Goal: Transaction & Acquisition: Book appointment/travel/reservation

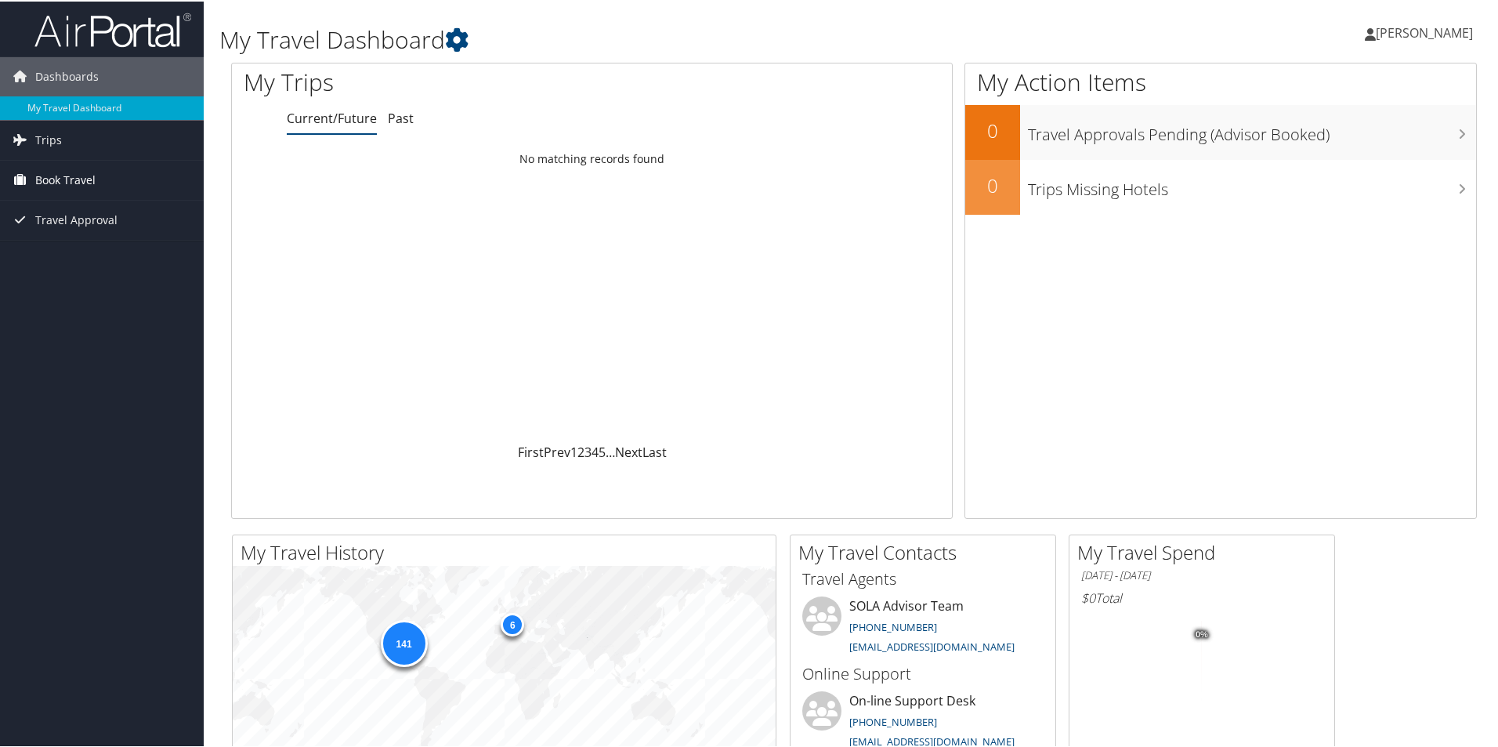
click at [85, 178] on span "Book Travel" at bounding box center [65, 178] width 60 height 39
click at [78, 239] on link "Book/Manage Online Trips" at bounding box center [102, 234] width 204 height 24
click at [59, 172] on span "Book Travel" at bounding box center [65, 178] width 60 height 39
click at [102, 231] on link "Book/Manage Online Trips" at bounding box center [102, 234] width 204 height 24
